Goal: Task Accomplishment & Management: Complete application form

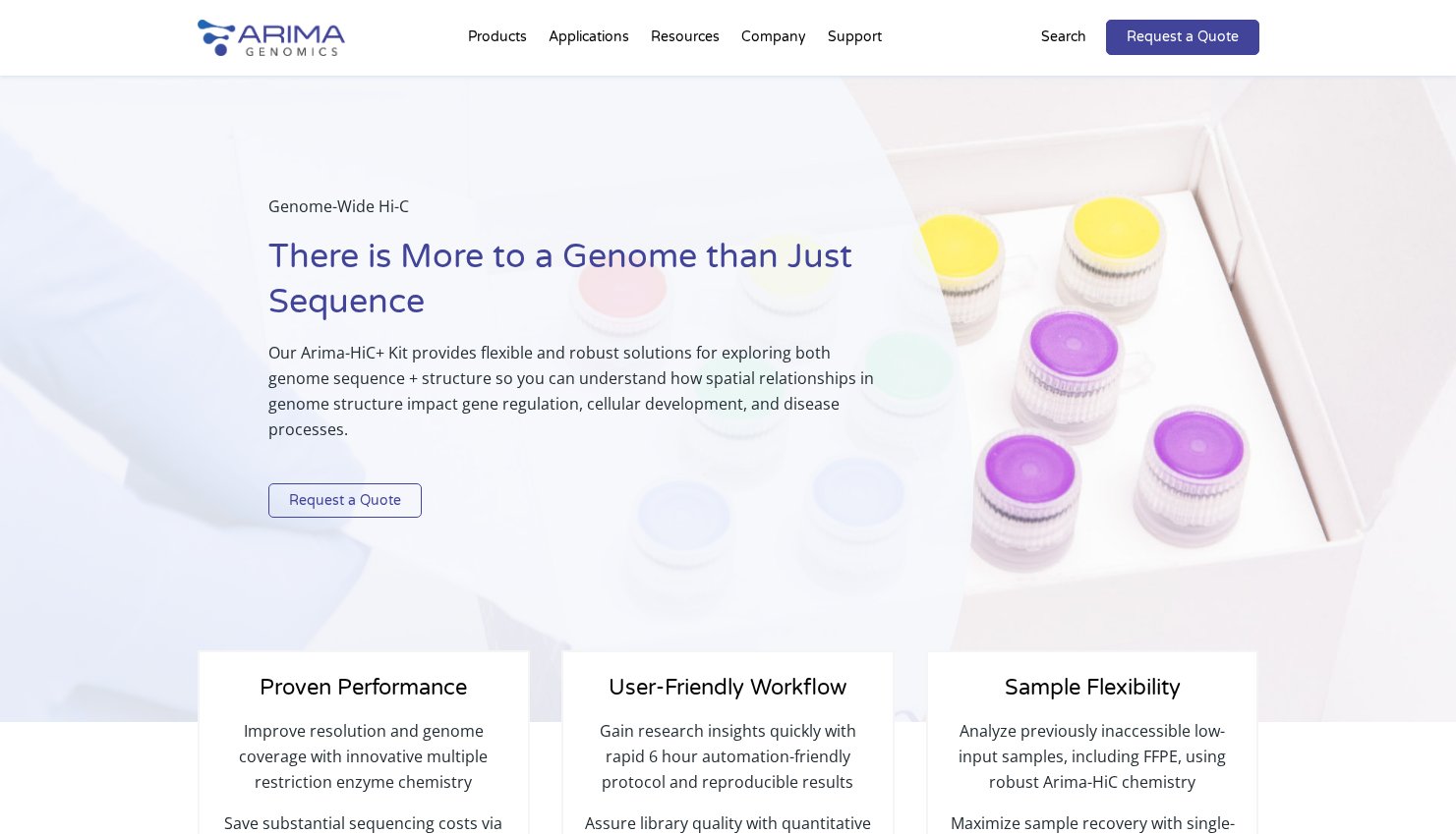
click at [345, 505] on link "Request a Quote" at bounding box center [345, 501] width 154 height 35
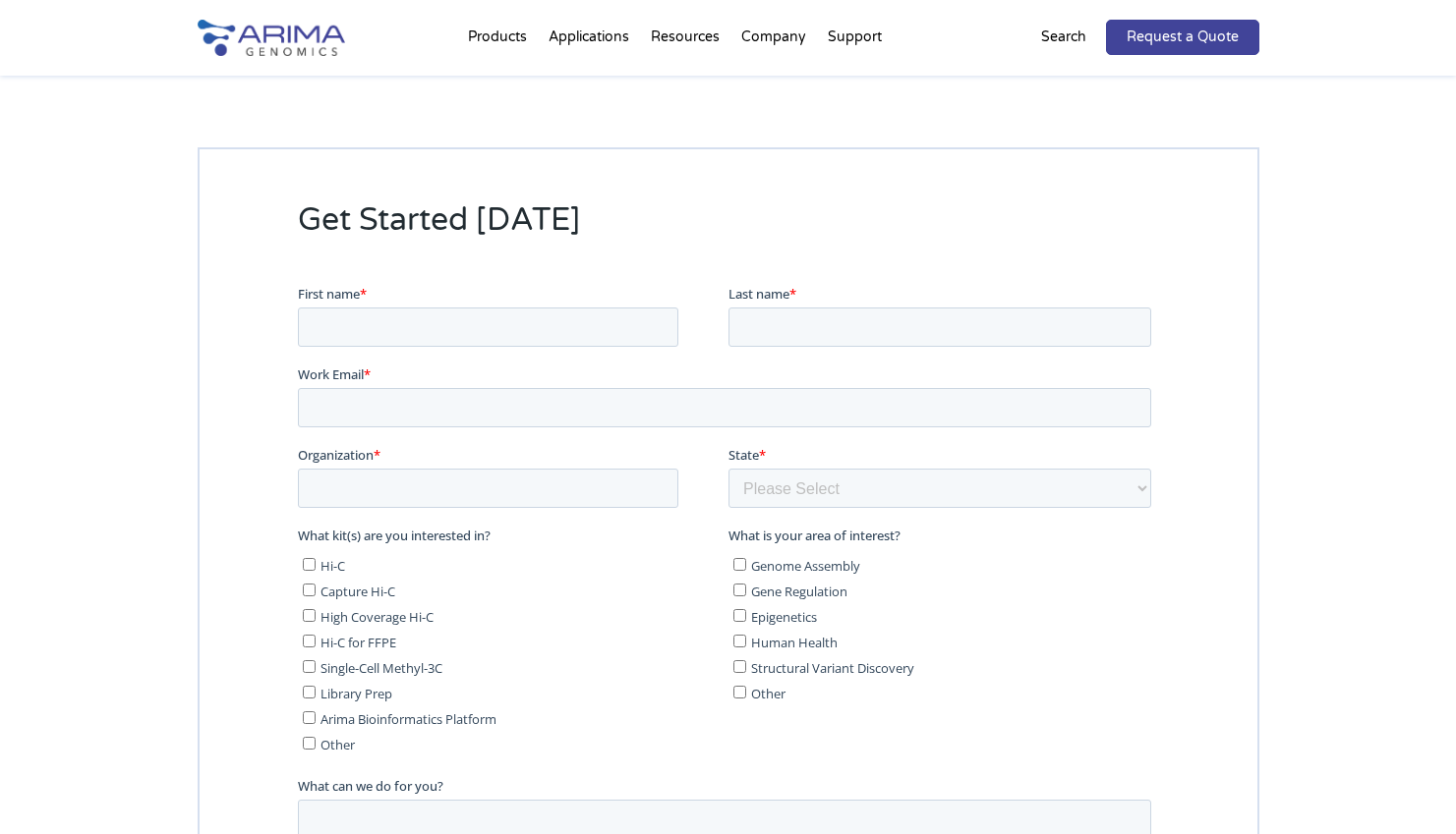
scroll to position [4972, 0]
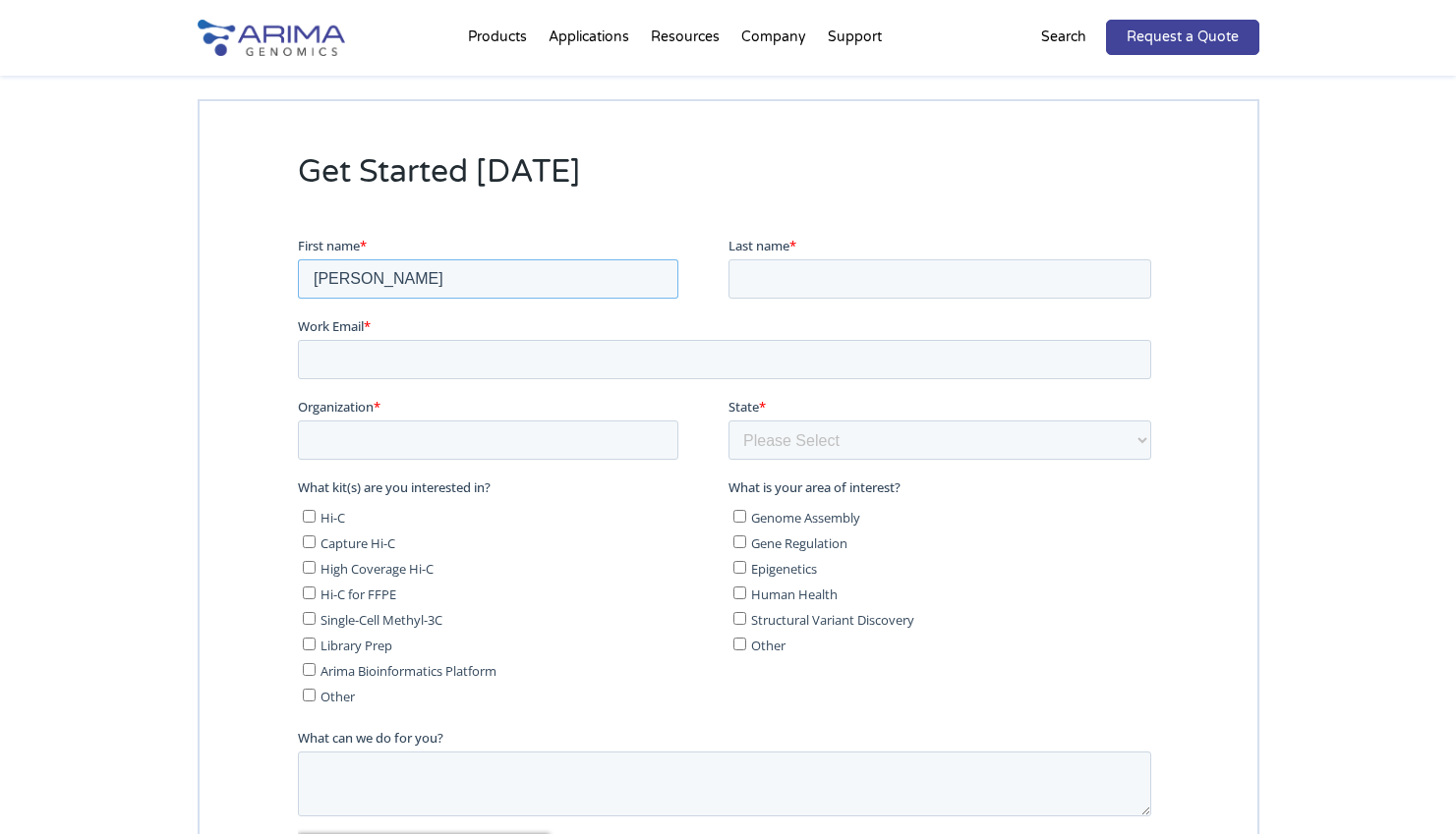
type input "[PERSON_NAME]"
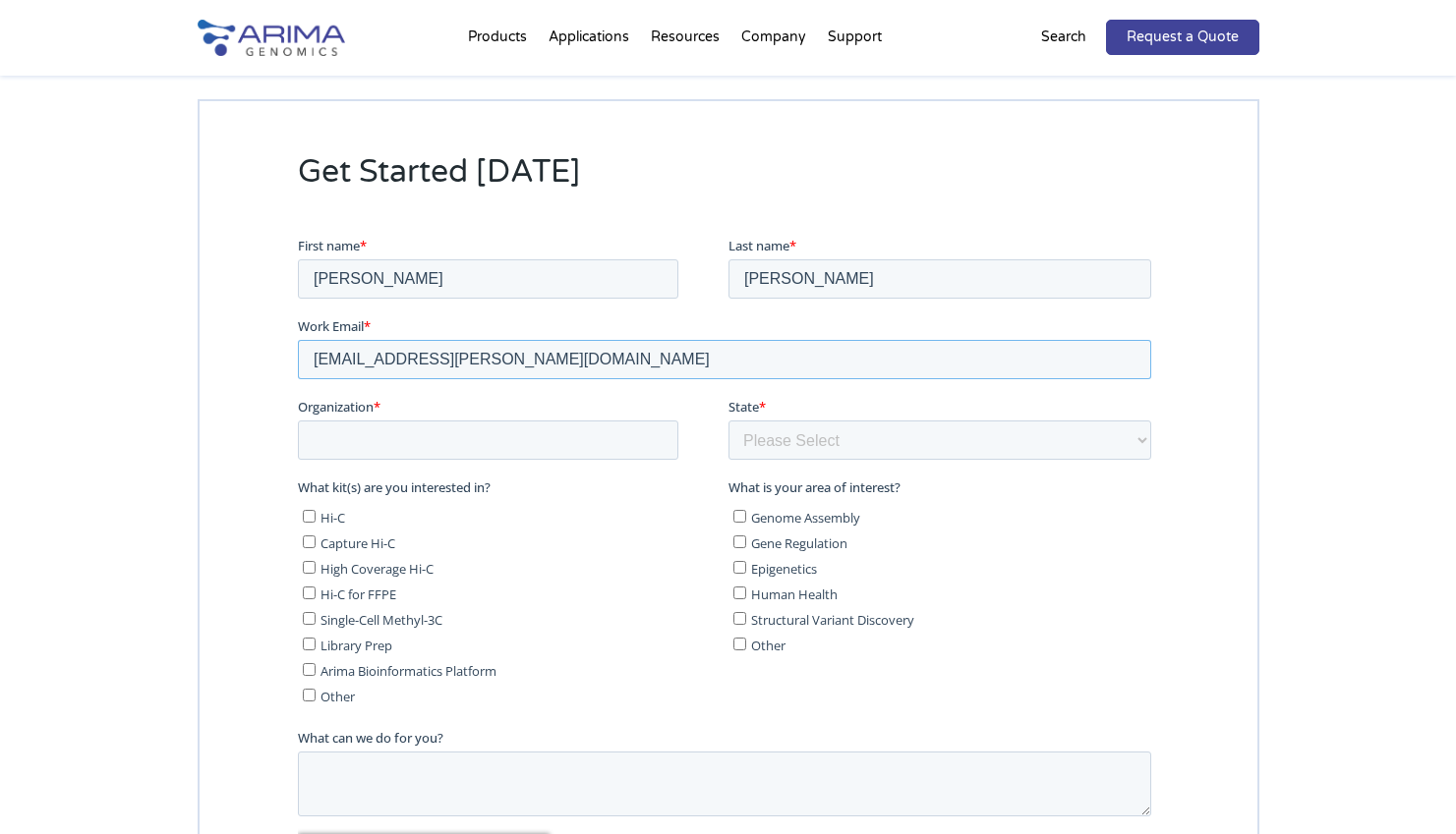
type input "[EMAIL_ADDRESS][PERSON_NAME][DOMAIN_NAME]"
type input "University of Denver"
select select "Colorado"
click at [308, 522] on label "Hi-C" at bounding box center [510, 516] width 418 height 20
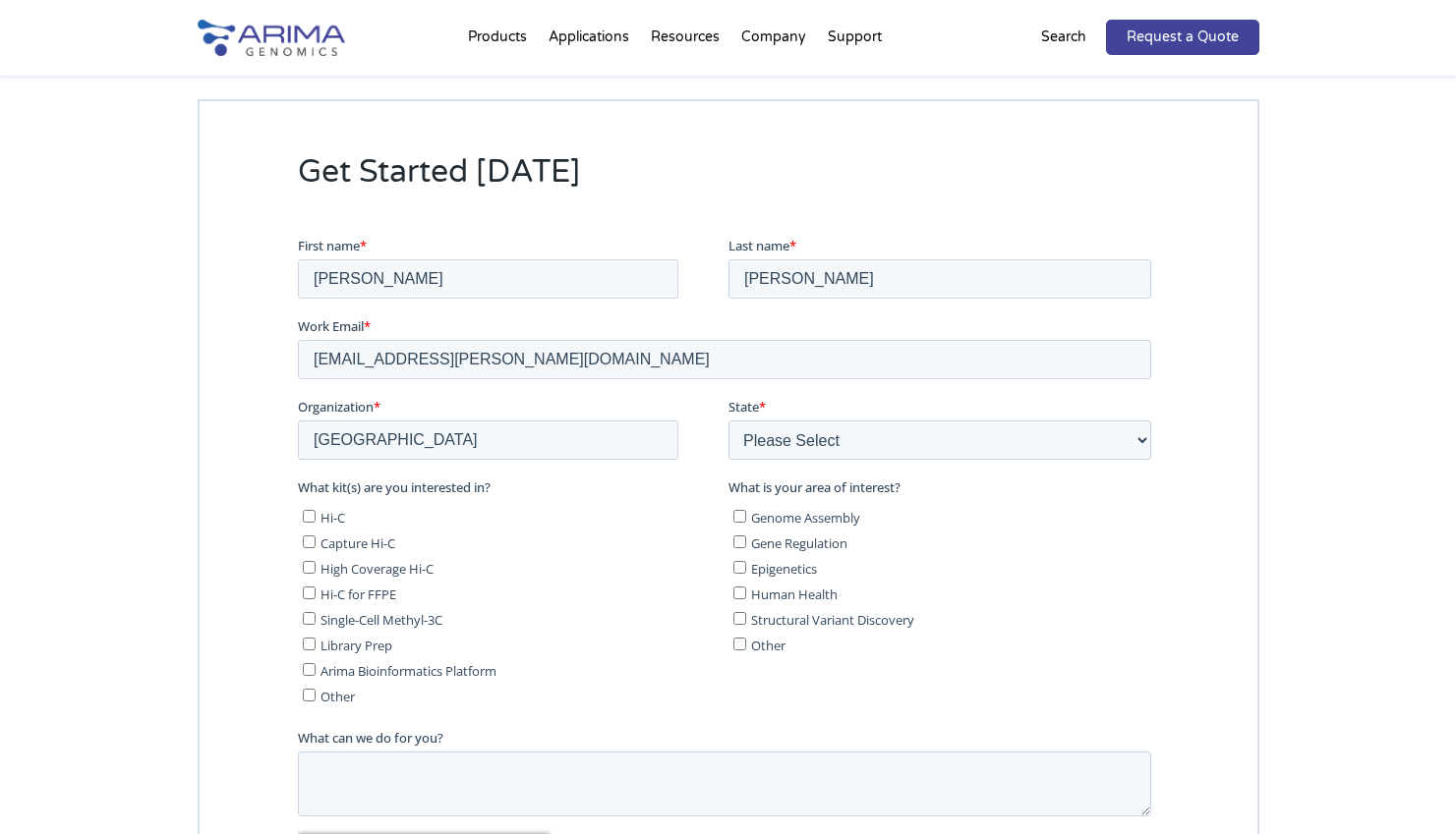
click at [308, 522] on input "Hi-C" at bounding box center [307, 515] width 13 height 13
checkbox input "true"
click at [311, 637] on input "Library Prep" at bounding box center [307, 643] width 13 height 13
checkbox input "true"
click at [737, 513] on input "Genome Assembly" at bounding box center [739, 515] width 13 height 13
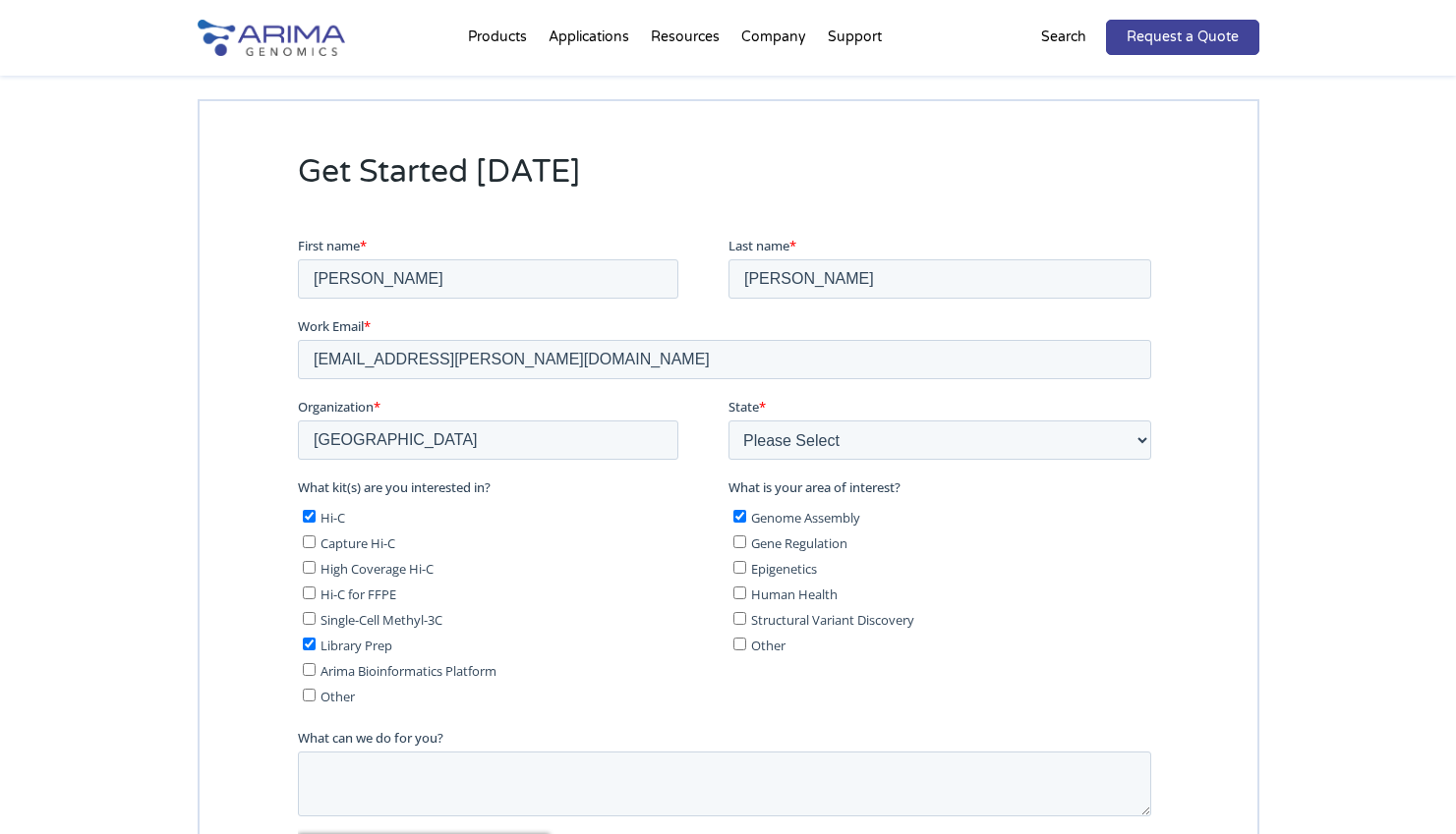
checkbox input "true"
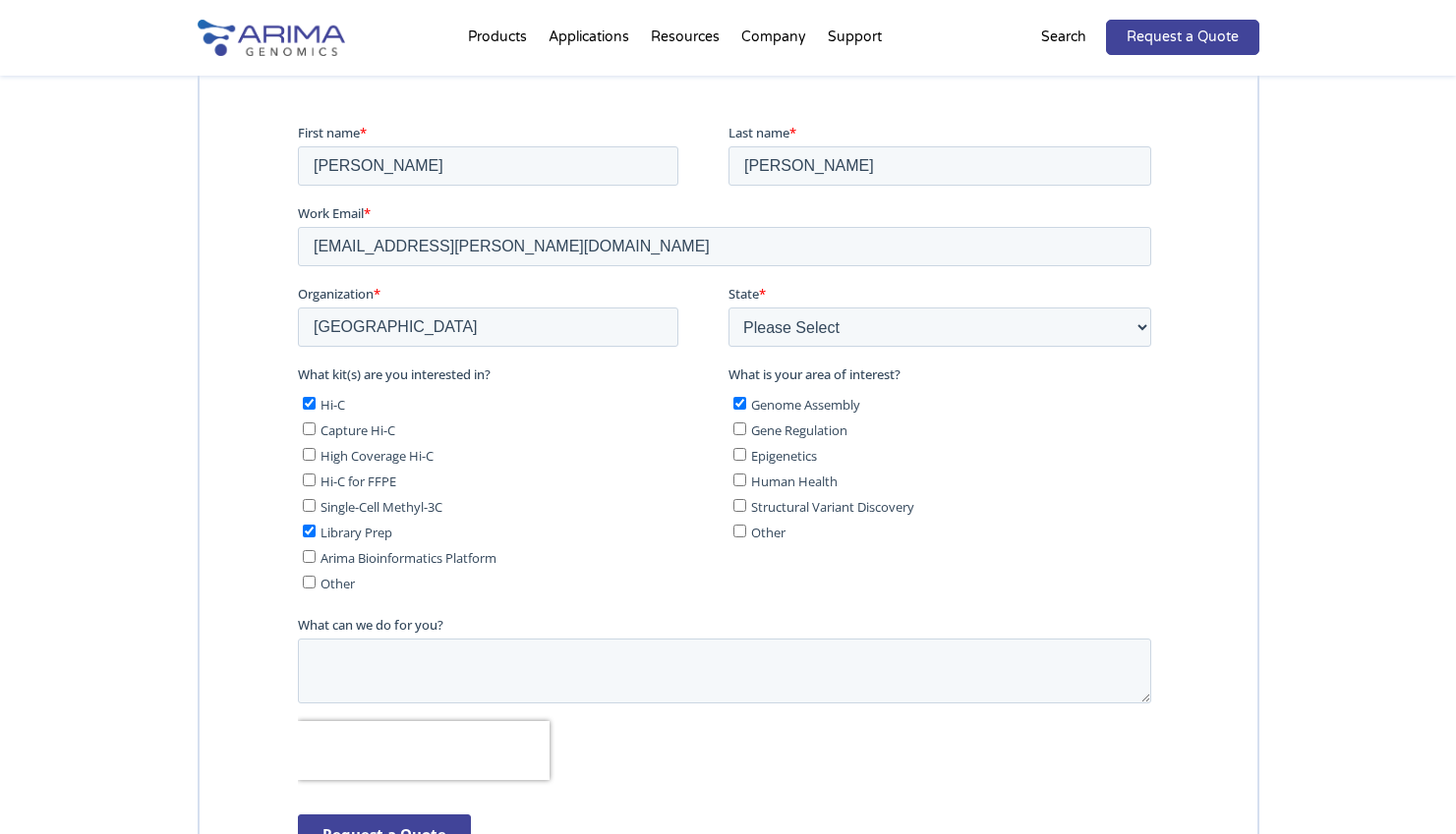
scroll to position [5097, 0]
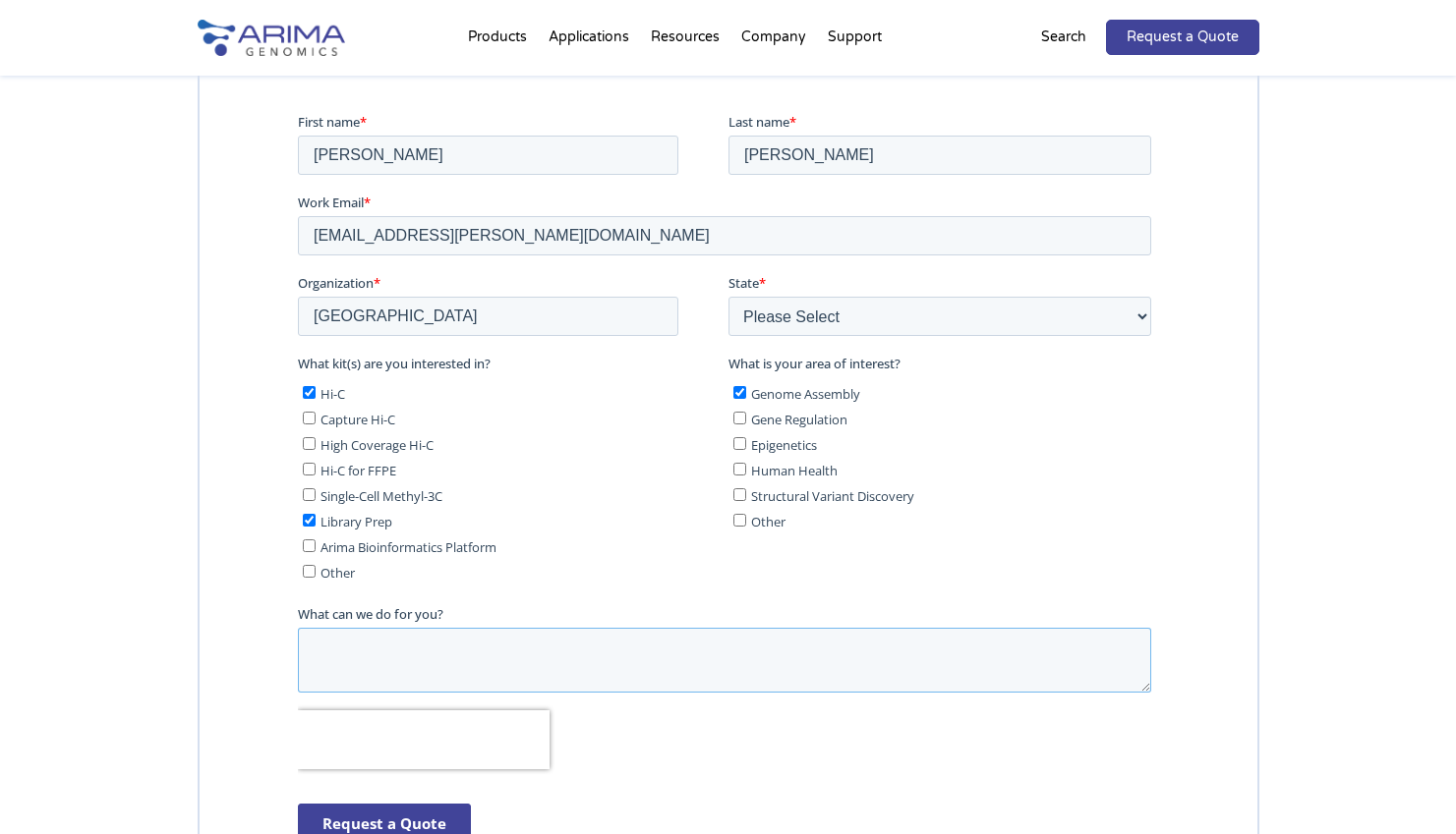
click at [519, 636] on textarea "What can we do for you?" at bounding box center [723, 660] width 853 height 65
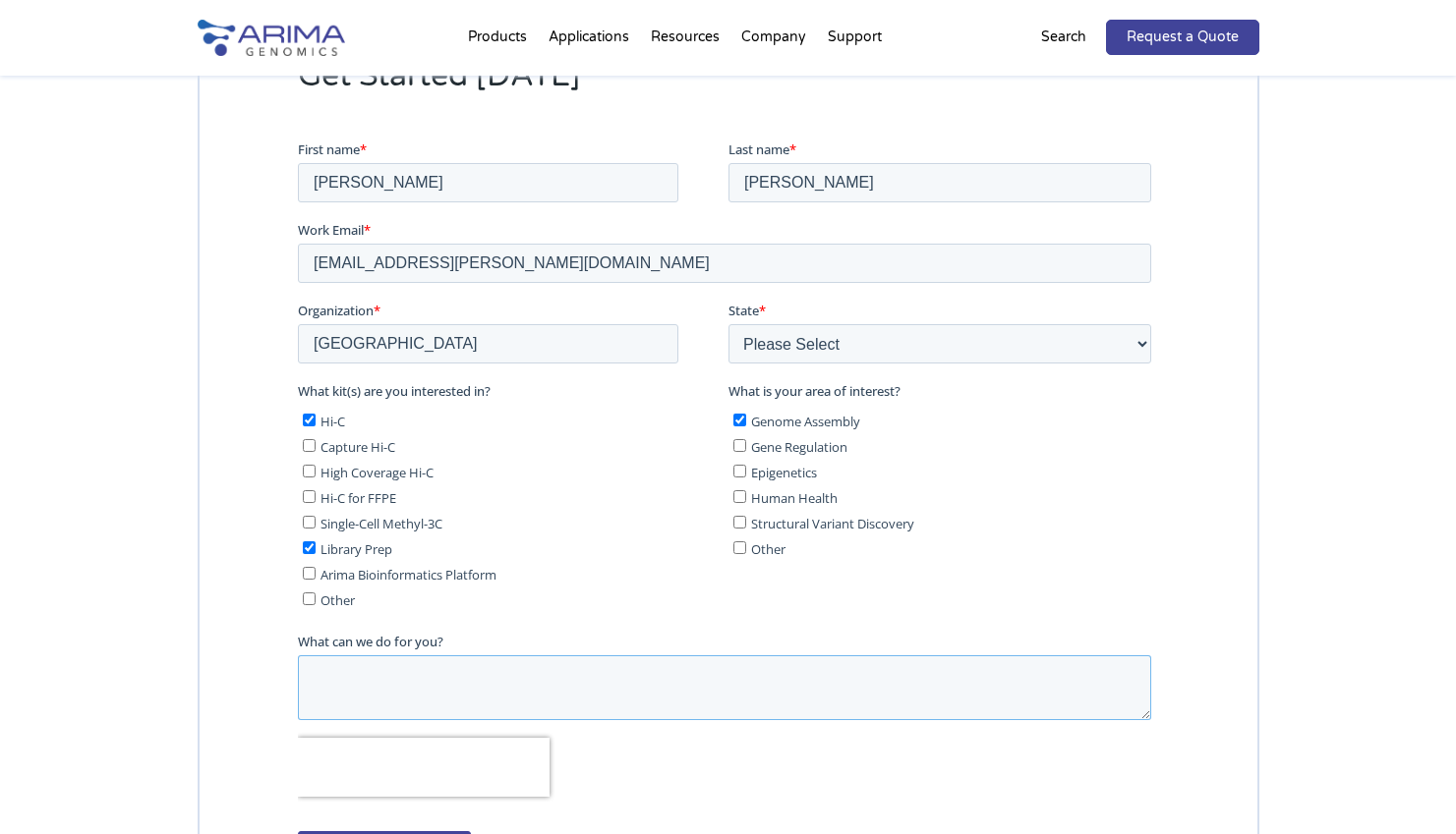
scroll to position [5110, 0]
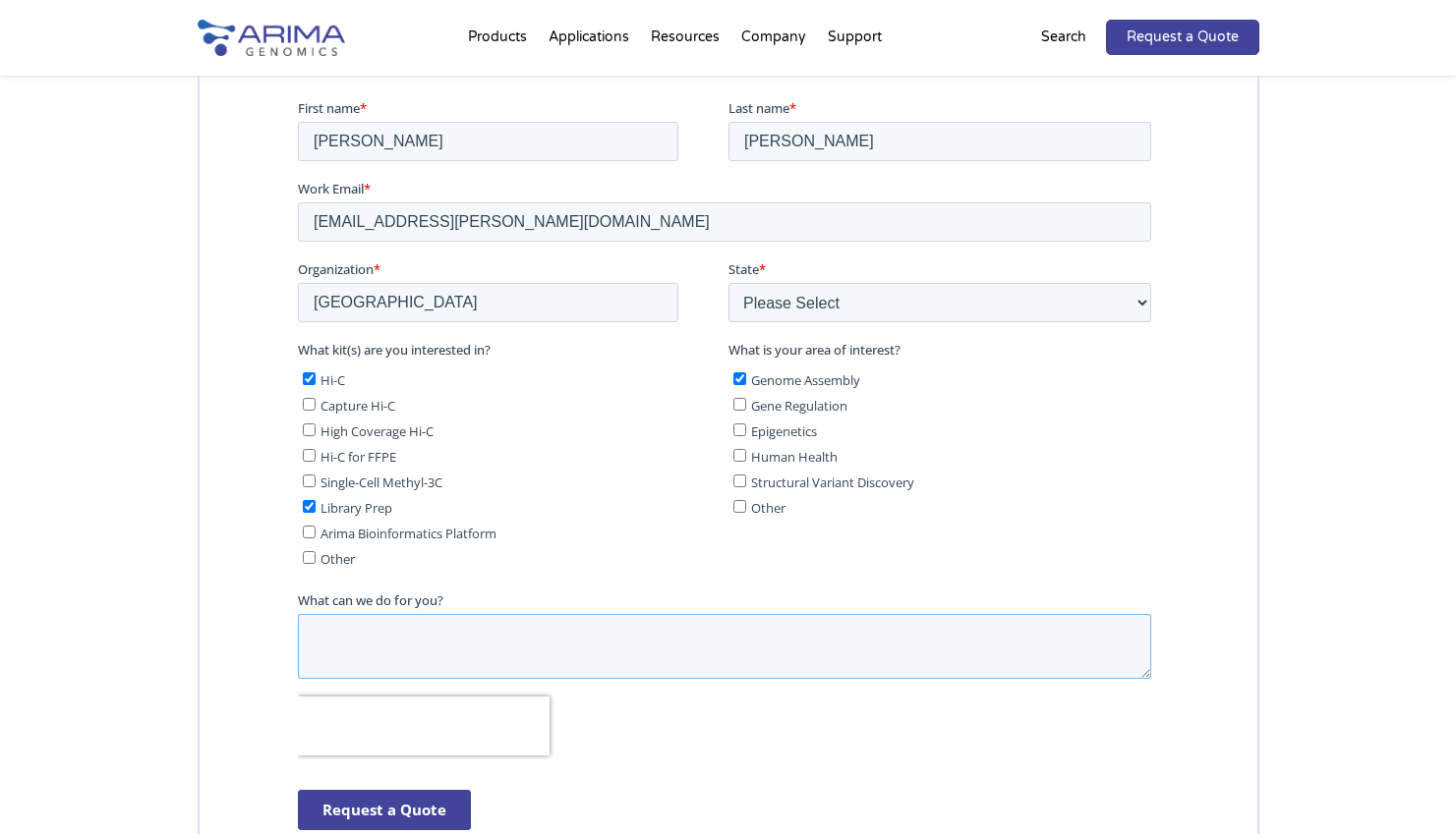
type textarea "h"
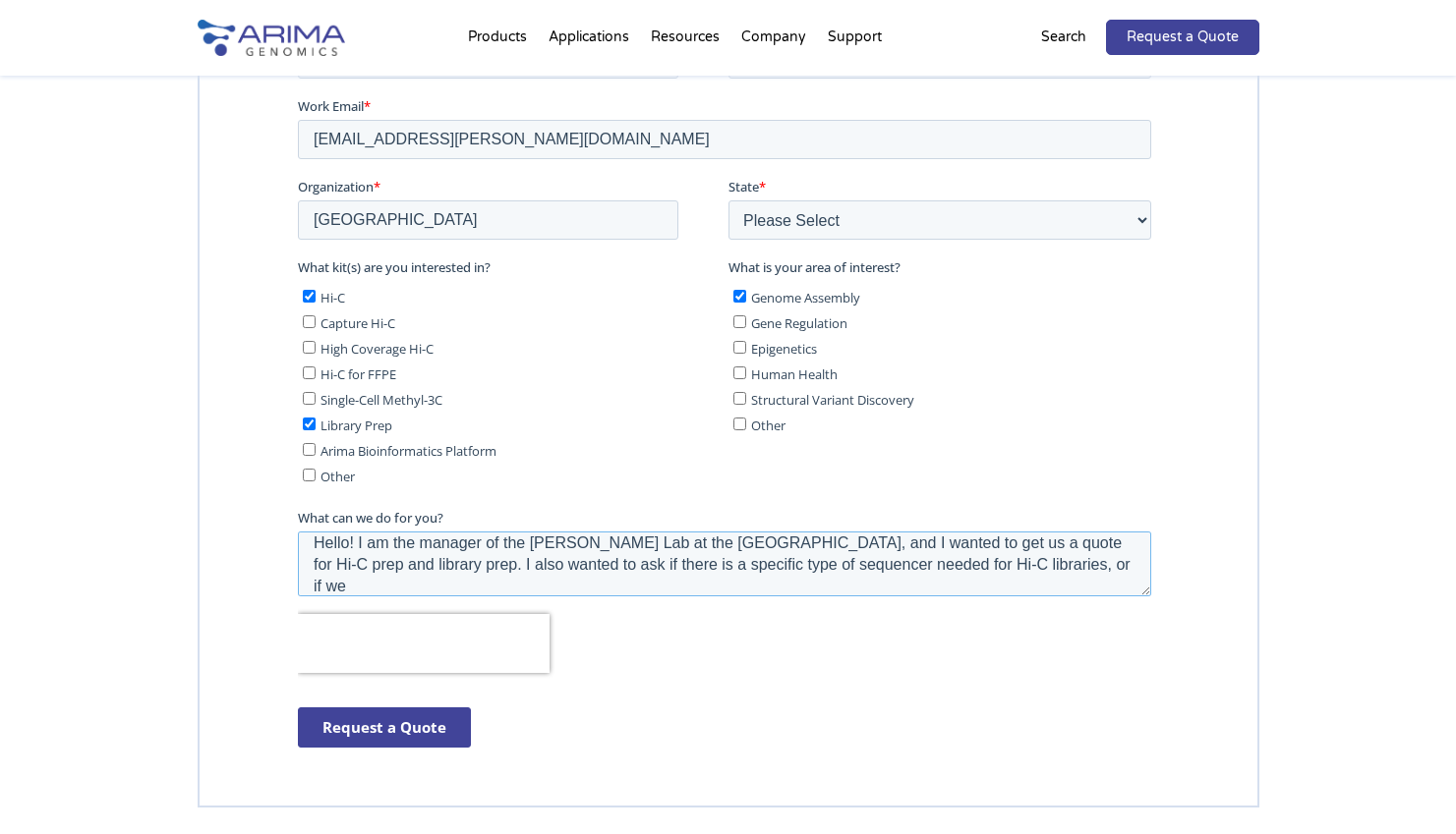
scroll to position [0, 0]
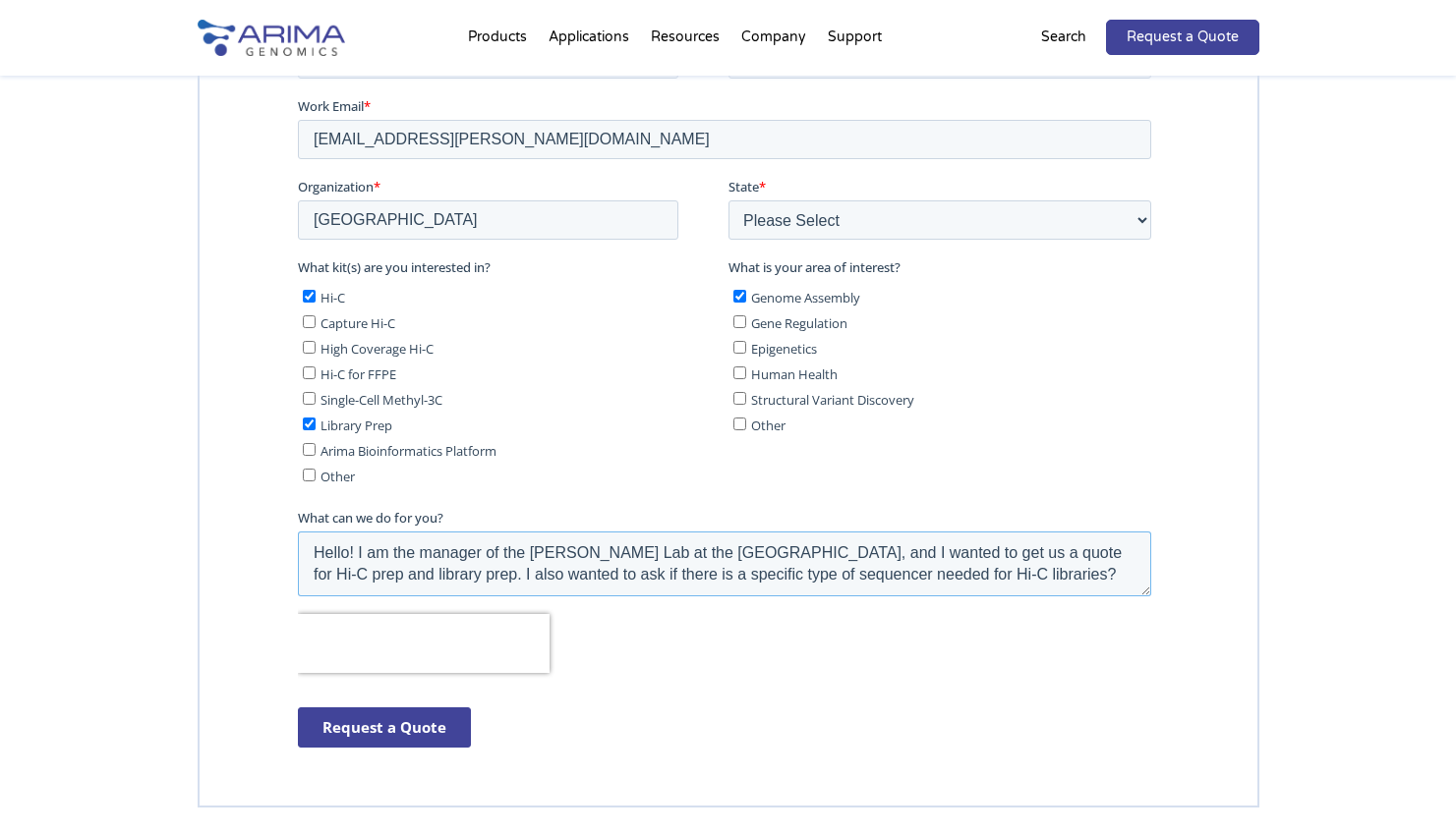
drag, startPoint x: 641, startPoint y: 565, endPoint x: 430, endPoint y: 562, distance: 211.0
click at [430, 562] on textarea "Hello! I am the manager of the Larson Lab at the University of Denver, and I wa…" at bounding box center [723, 563] width 853 height 65
click at [858, 568] on textarea "Hello! I am the manager of the Larson Lab at the University of Denver, and I wa…" at bounding box center [723, 563] width 853 height 65
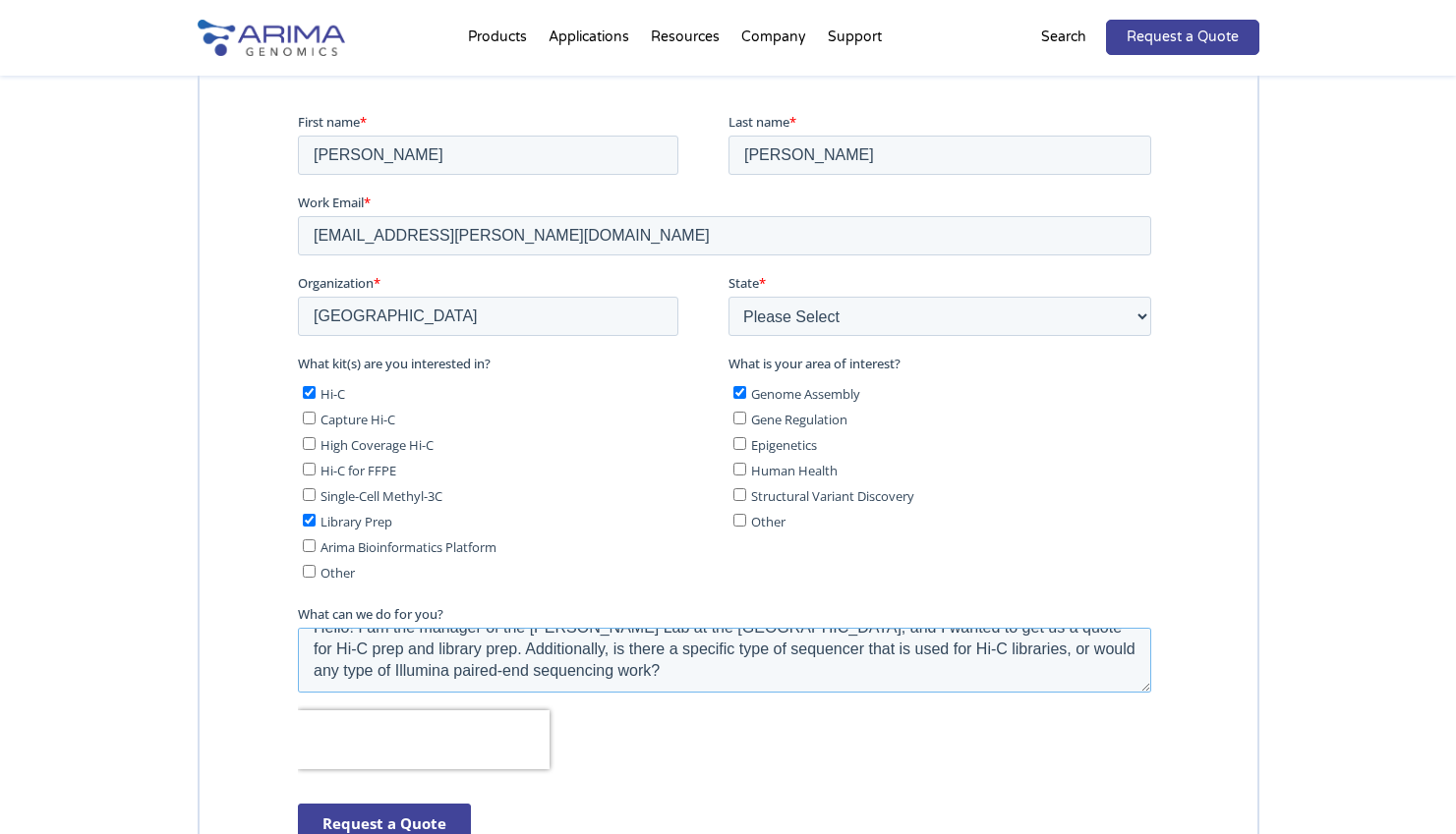
scroll to position [22, 0]
click at [655, 670] on textarea "Hello! I am the manager of the Larson Lab at the University of Denver, and I wa…" at bounding box center [723, 660] width 853 height 65
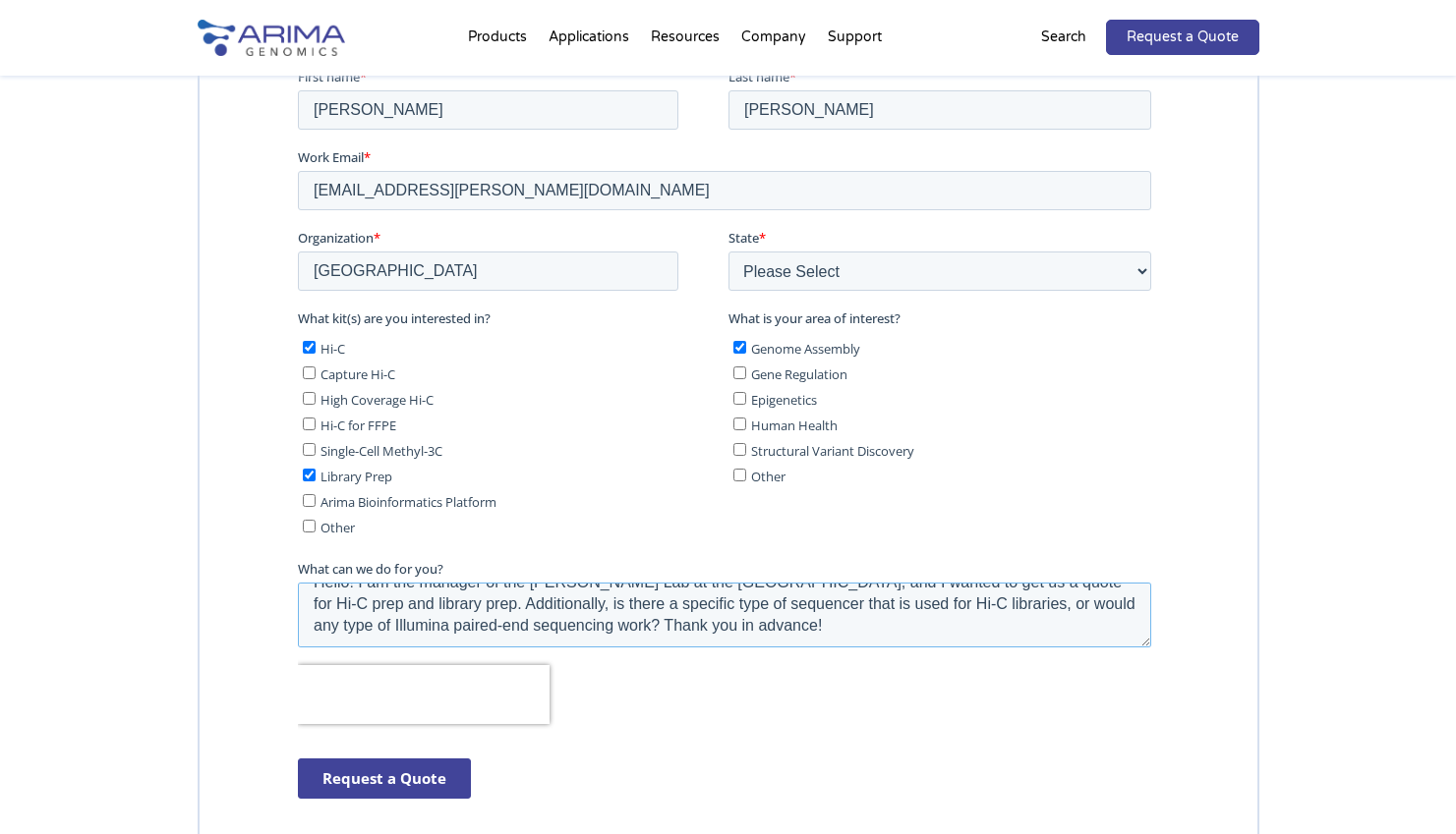
scroll to position [5144, 0]
type textarea "Hello! I am the manager of the Larson Lab at the University of Denver, and I wa…"
click at [371, 769] on input "Request a Quote" at bounding box center [383, 776] width 173 height 40
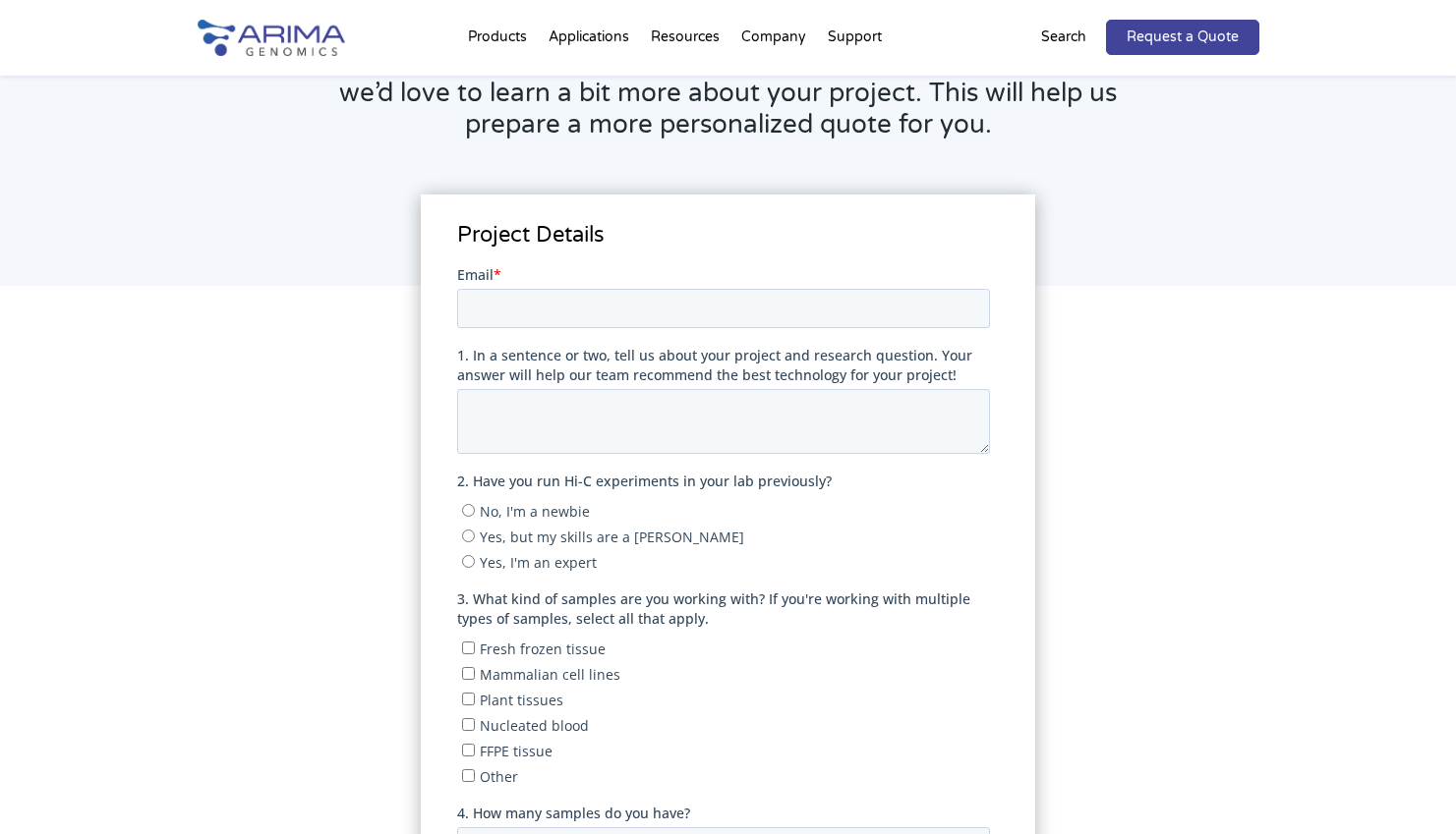
scroll to position [225, 0]
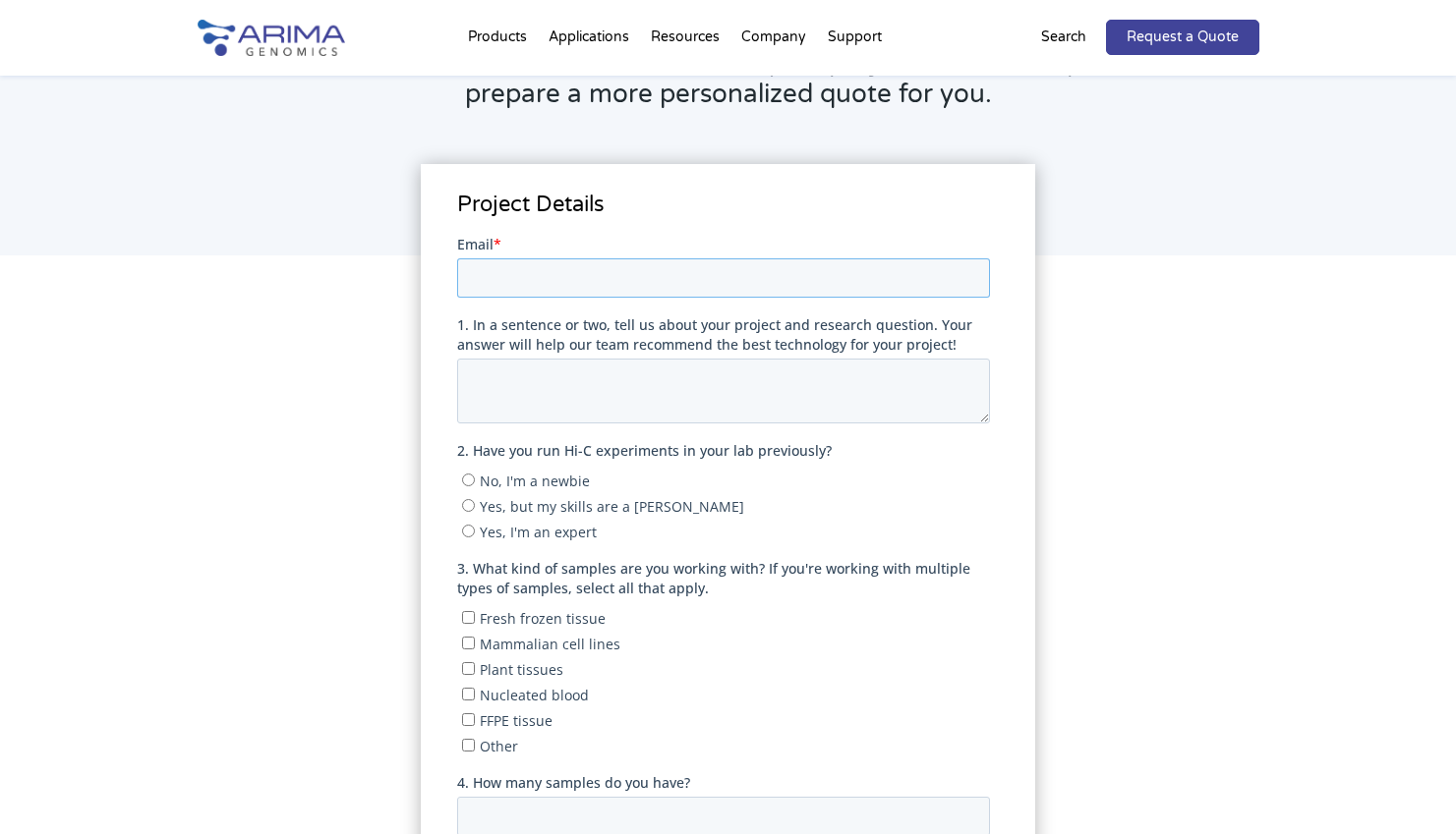
click at [580, 279] on input "Email *" at bounding box center [723, 278] width 533 height 39
type input "[EMAIL_ADDRESS][PERSON_NAME][DOMAIN_NAME]"
click at [572, 378] on textarea "1. In a sentence or two, tell us about your project and research question. Your…" at bounding box center [723, 390] width 533 height 65
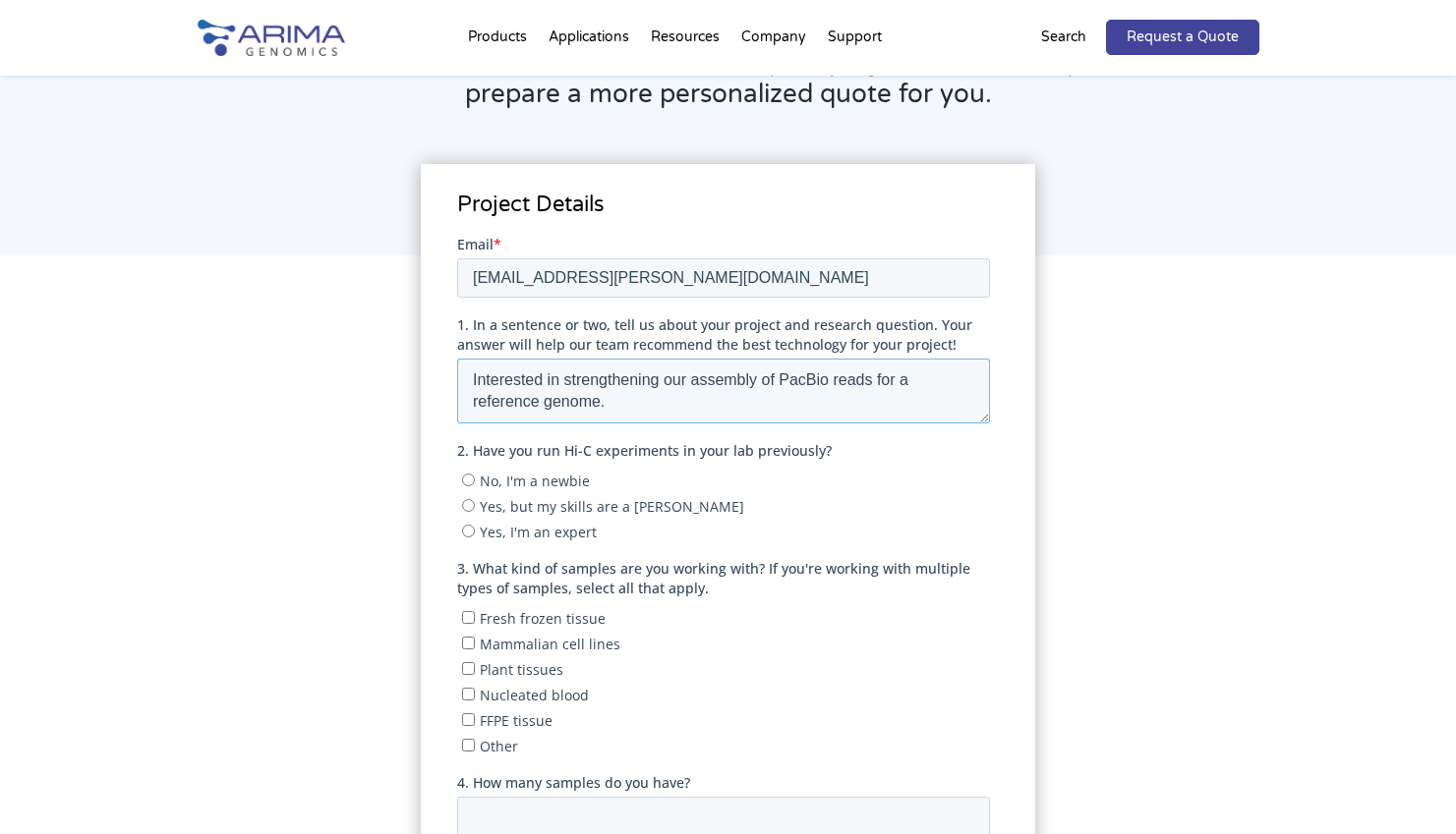
type textarea "Interested in strengthening our assembly of PacBio reads for a reference genome."
click at [469, 480] on input "No, I'm a newbie" at bounding box center [468, 479] width 13 height 13
radio input "true"
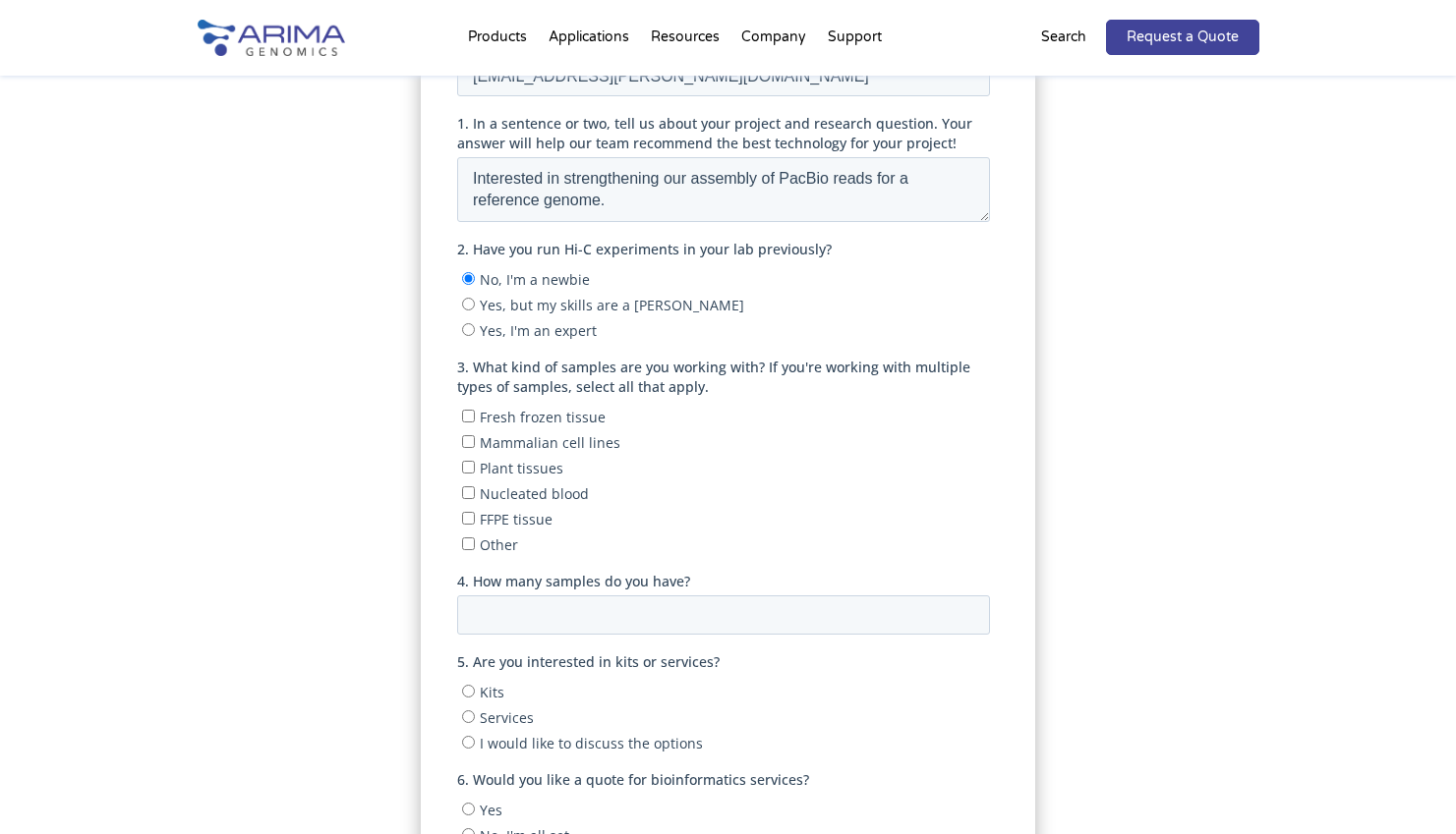
scroll to position [440, 0]
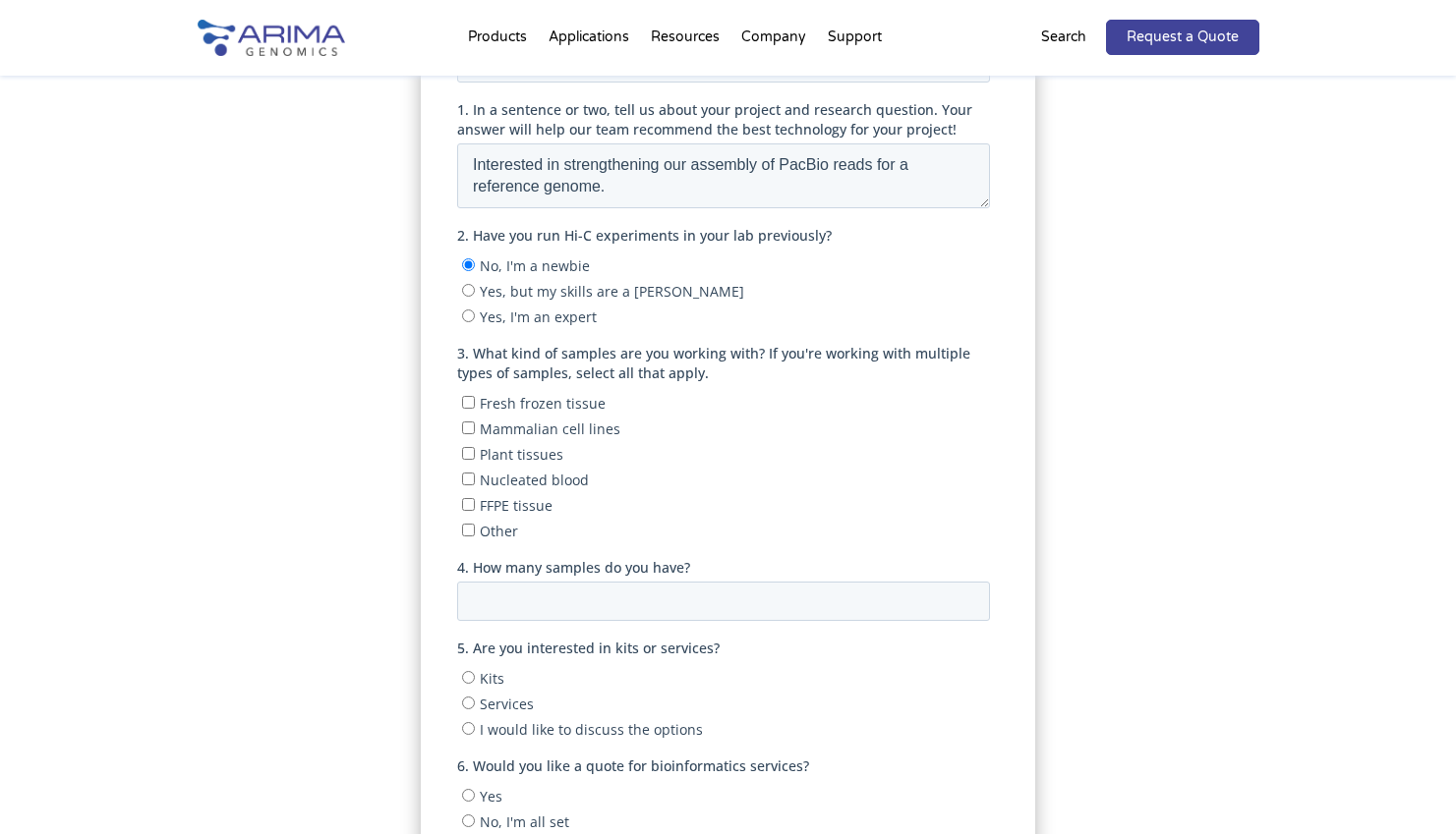
click at [466, 397] on input "Fresh frozen tissue" at bounding box center [468, 401] width 13 height 13
checkbox input "true"
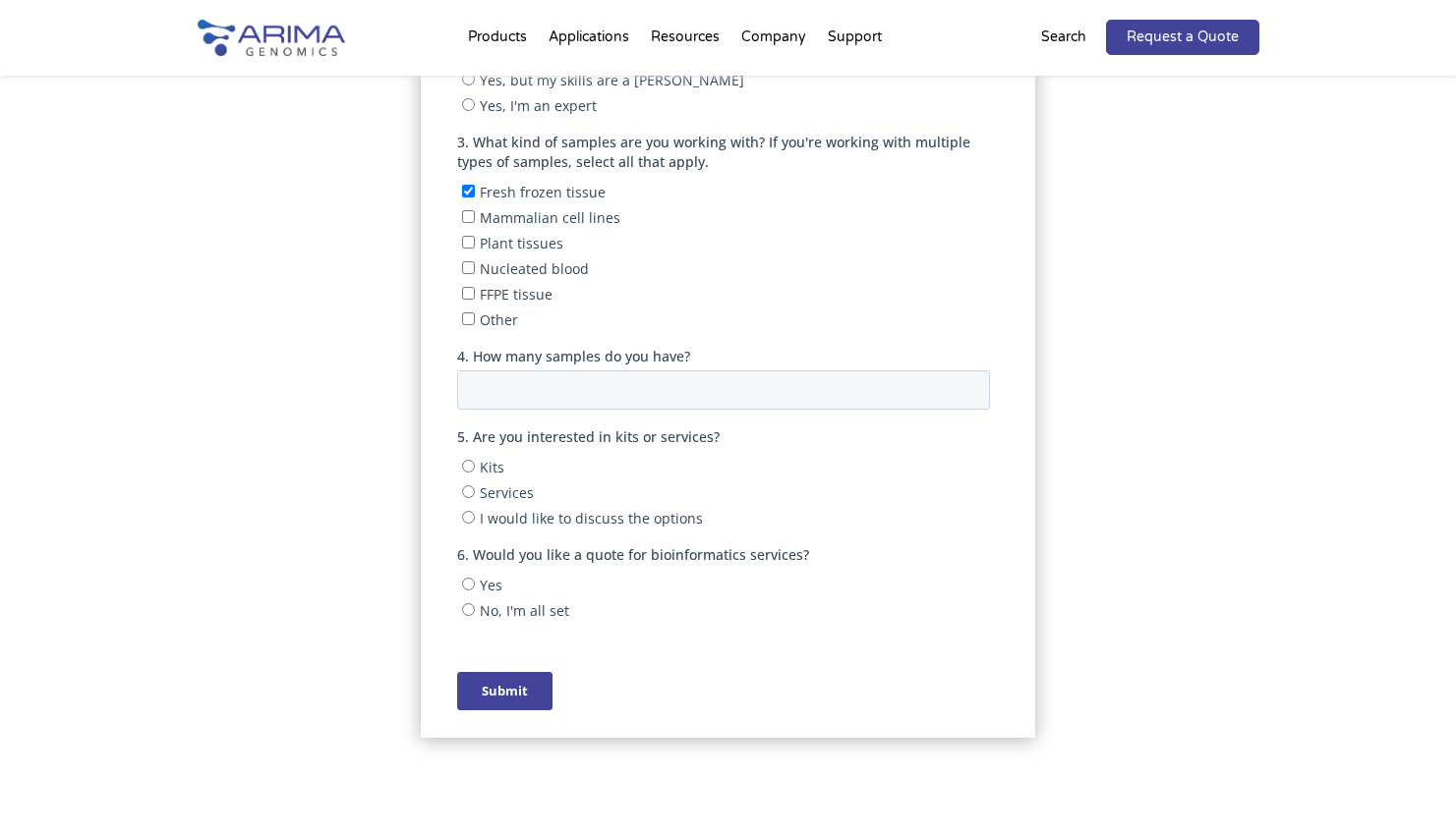
scroll to position [693, 0]
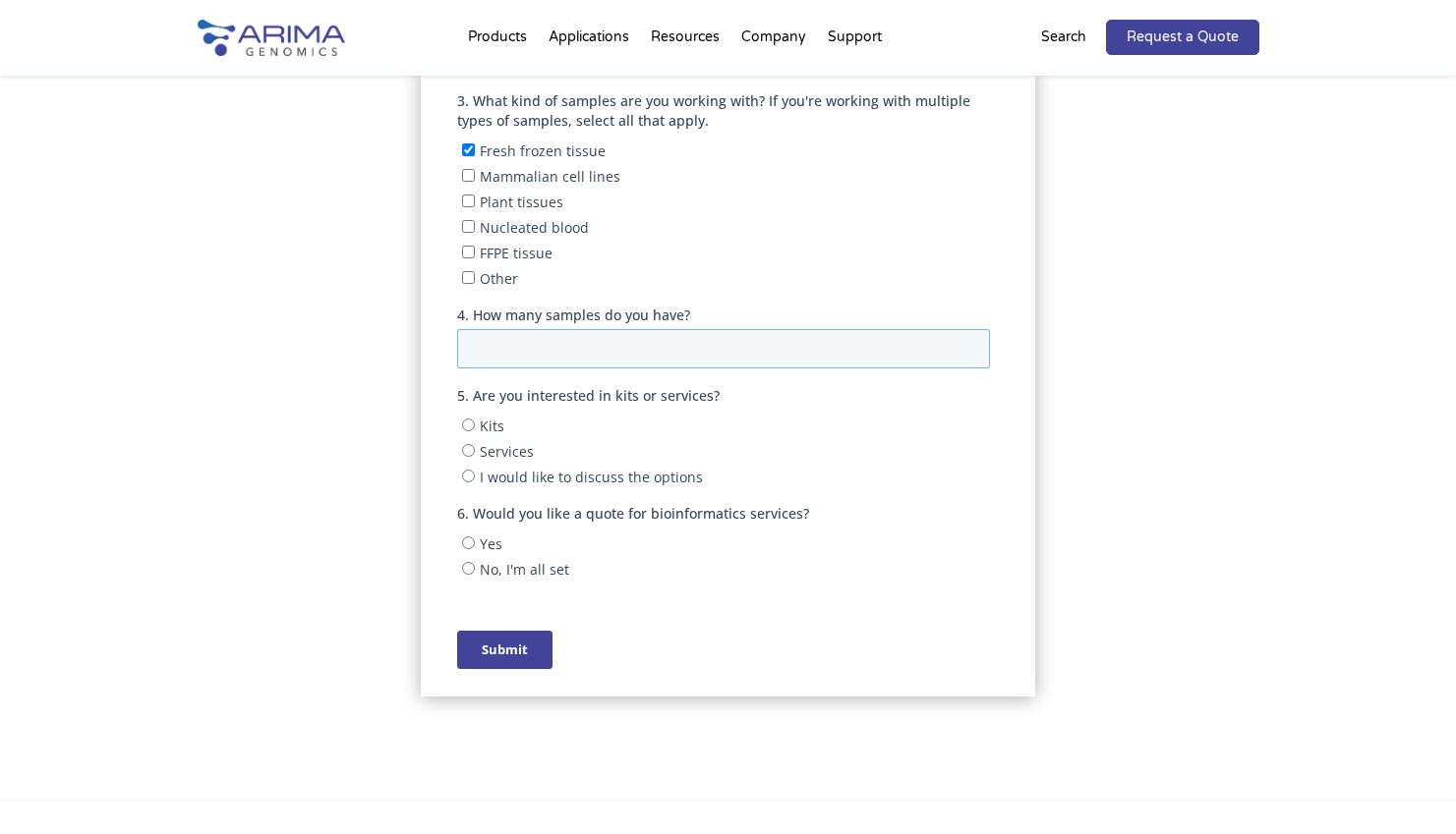
click at [767, 337] on input "4. How many samples do you have?" at bounding box center [723, 349] width 533 height 39
click at [717, 396] on label "5. Are you interested in kits or services?" at bounding box center [727, 396] width 541 height 20
click at [468, 418] on input "Kits" at bounding box center [468, 424] width 13 height 13
radio input "true"
click at [467, 562] on input "No, I'm all set" at bounding box center [468, 568] width 13 height 13
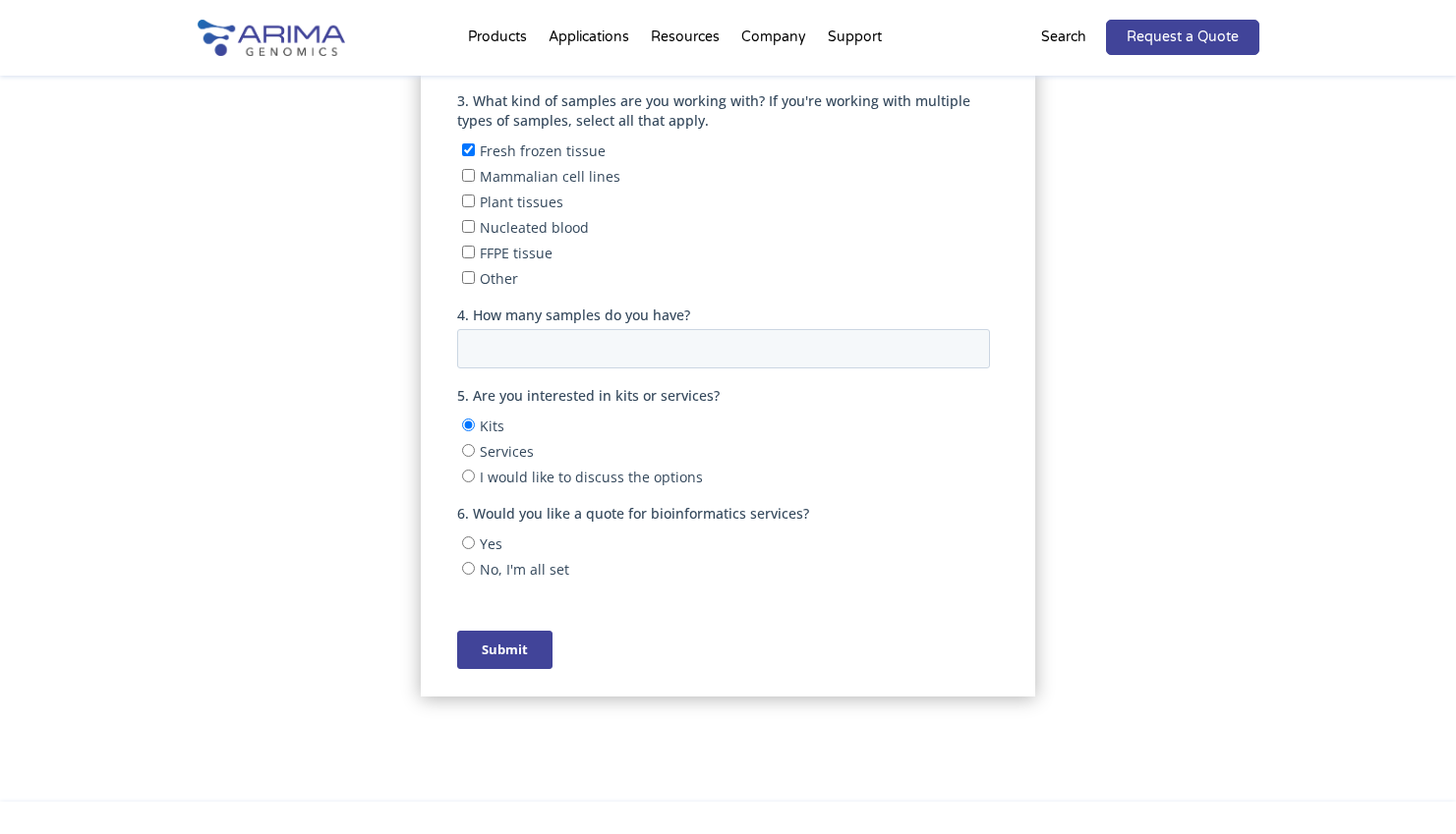
radio input "true"
click at [509, 632] on input "Submit" at bounding box center [504, 650] width 96 height 38
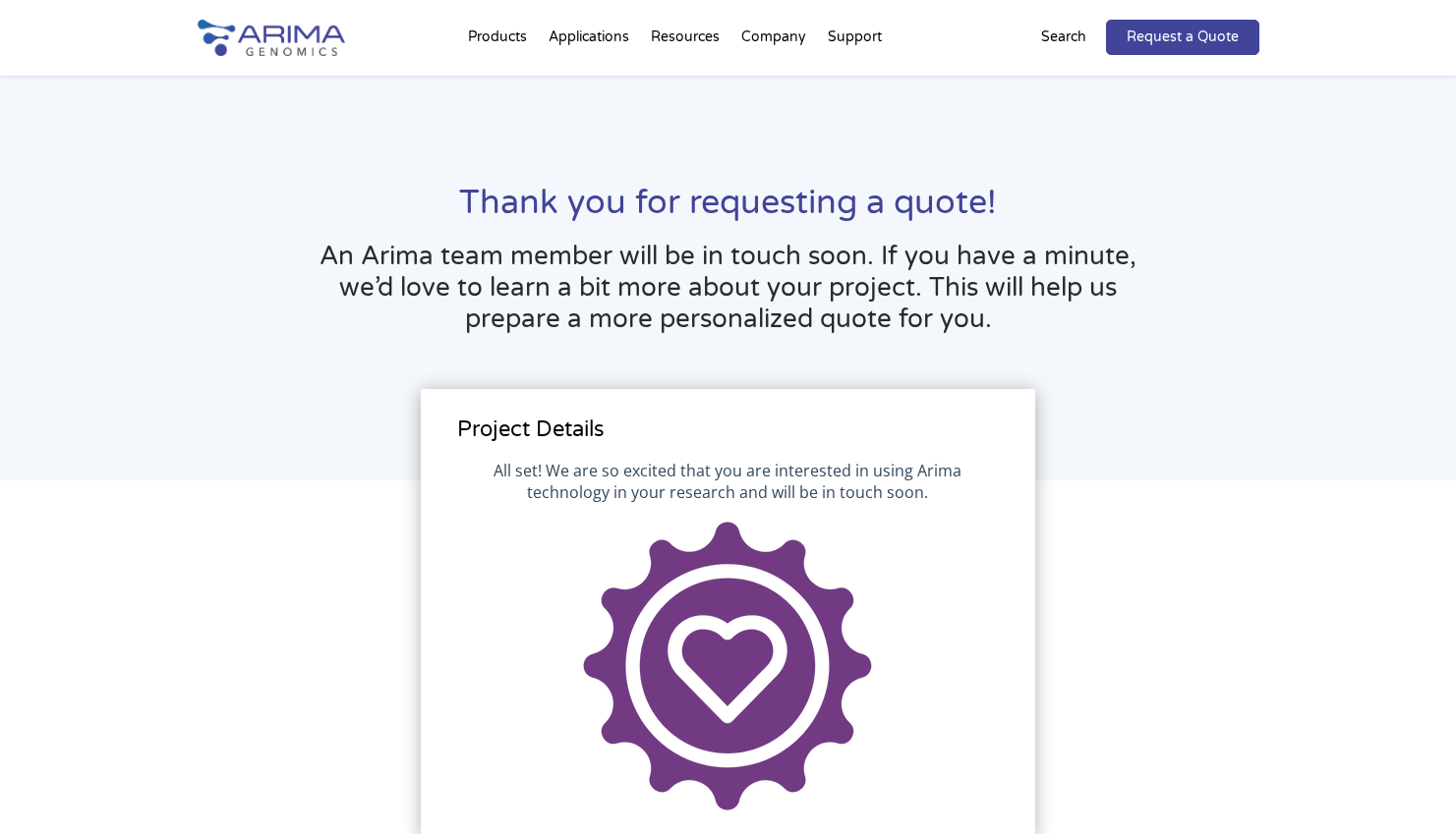
scroll to position [0, 0]
click at [307, 36] on img at bounding box center [272, 37] width 148 height 36
